Goal: Information Seeking & Learning: Find specific fact

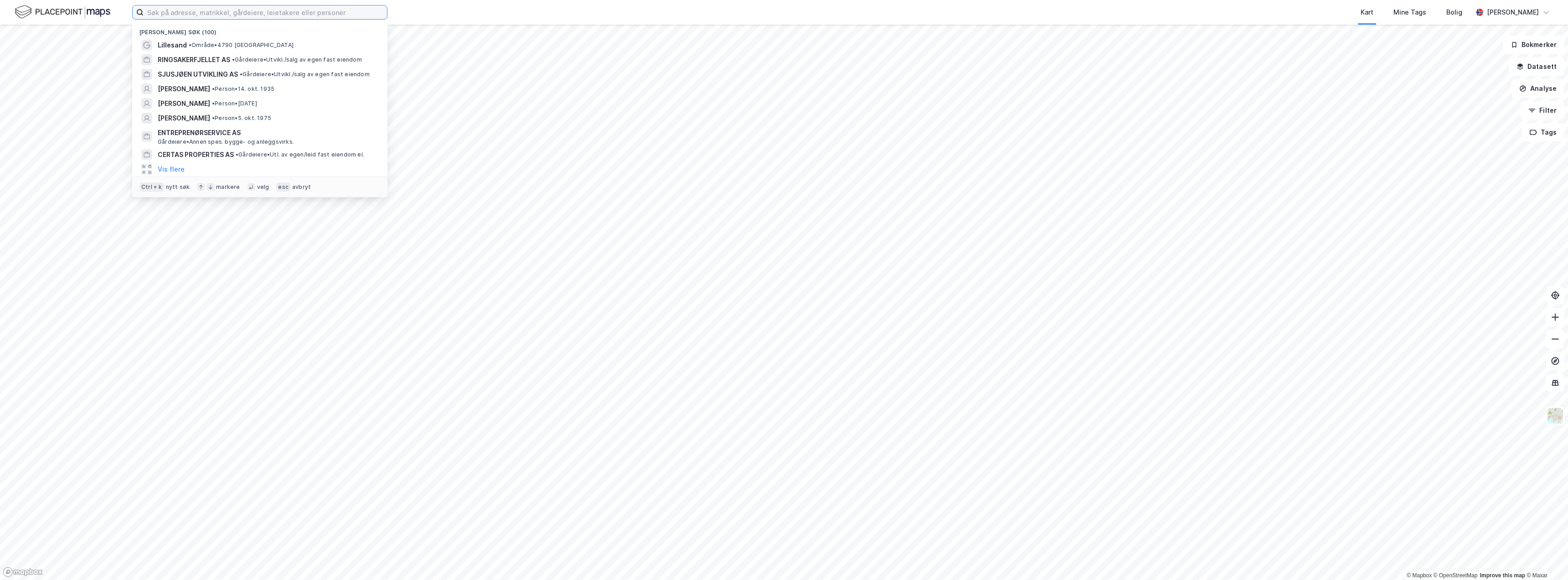
click at [233, 14] on input at bounding box center [265, 12] width 244 height 14
paste input "[PERSON_NAME]"
type input "[PERSON_NAME]"
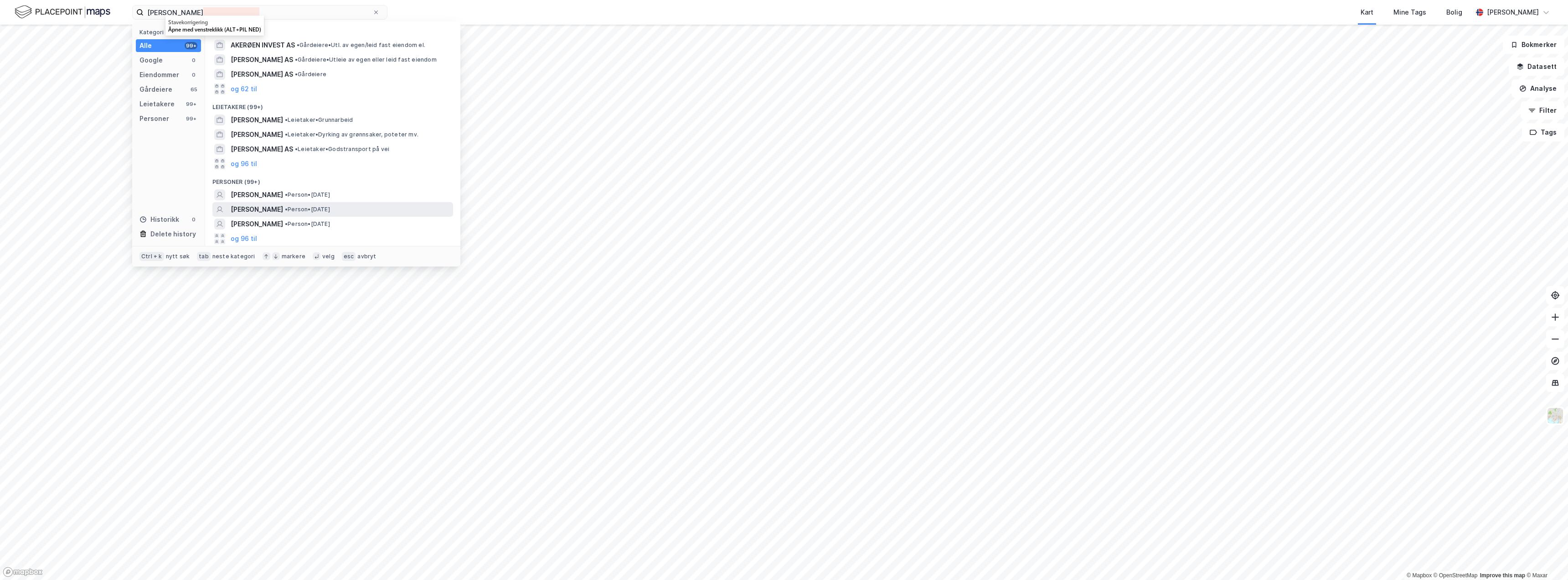
click at [258, 208] on span "[PERSON_NAME]" at bounding box center [257, 209] width 53 height 11
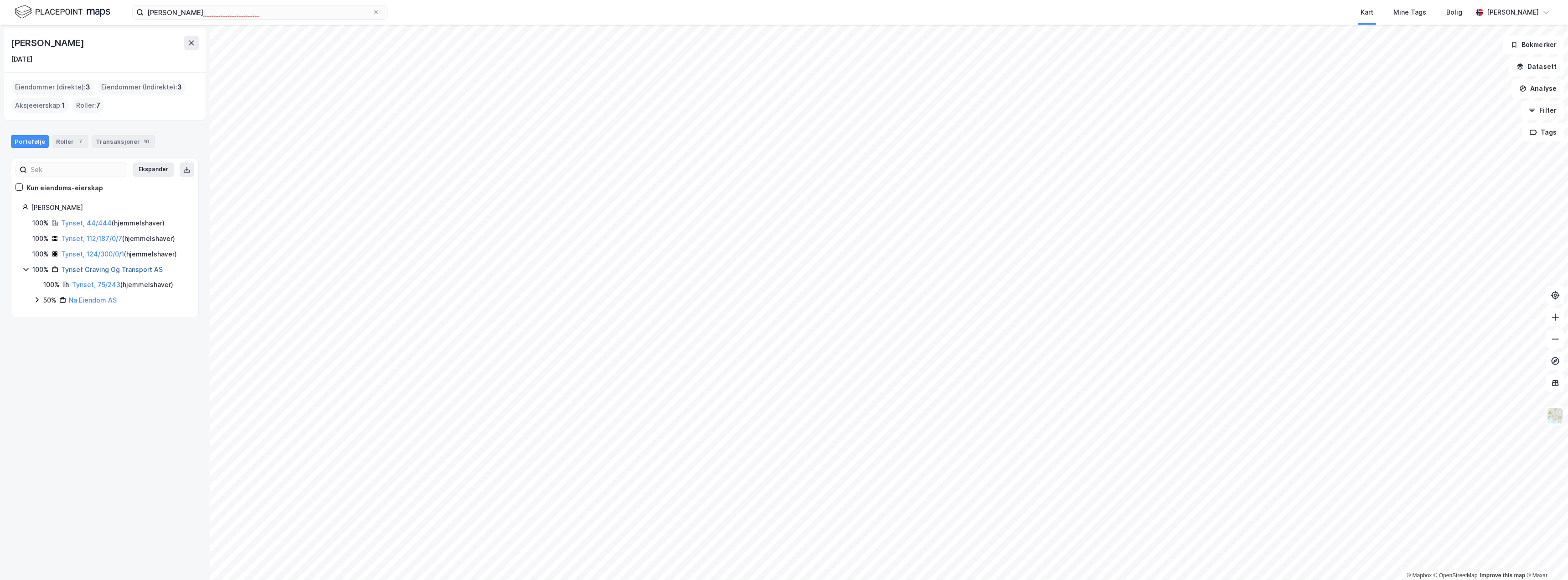
click at [88, 270] on link "Tynset Graving Og Transport AS" at bounding box center [112, 270] width 101 height 8
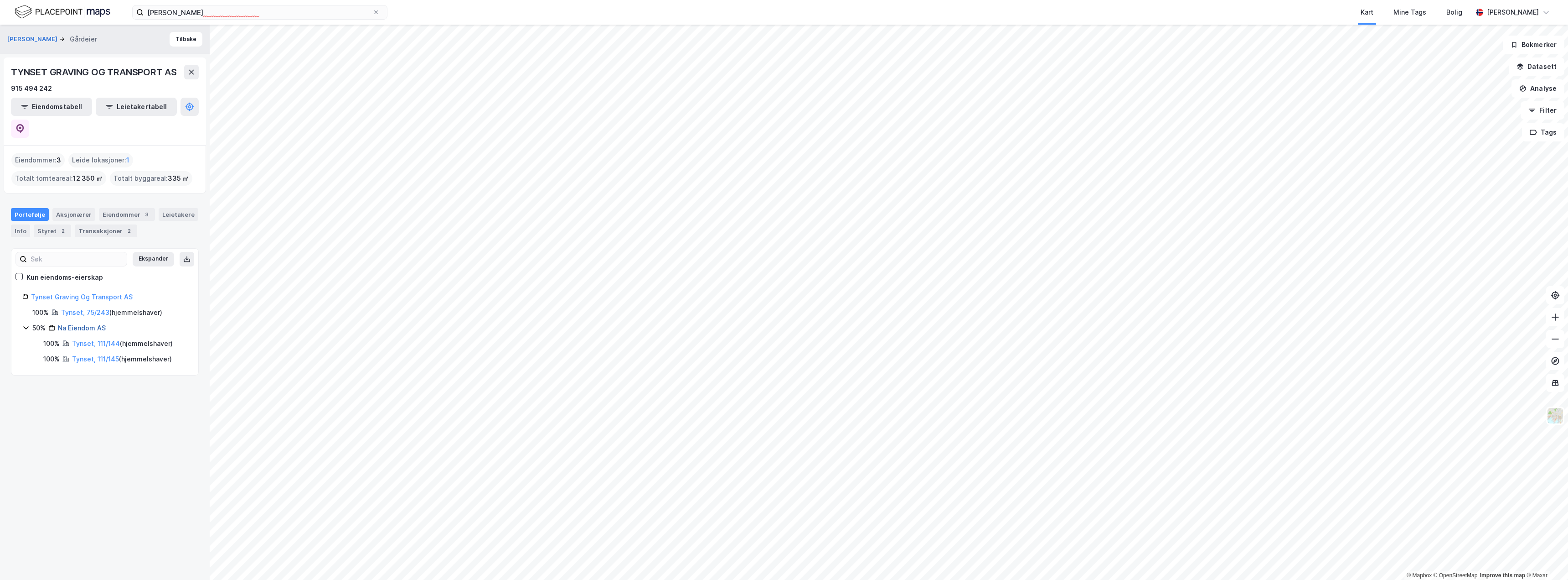
click at [80, 324] on link "Na Eiendom AS" at bounding box center [82, 328] width 48 height 8
